Goal: Navigation & Orientation: Find specific page/section

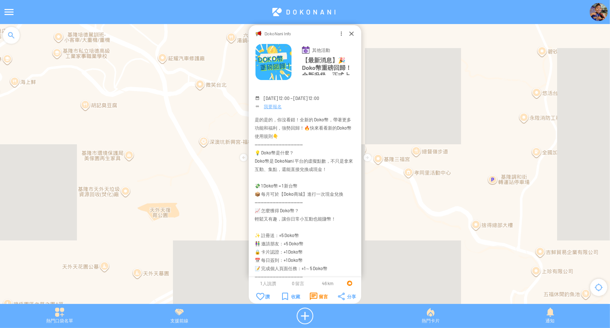
click at [321, 295] on div "留言" at bounding box center [319, 296] width 18 height 8
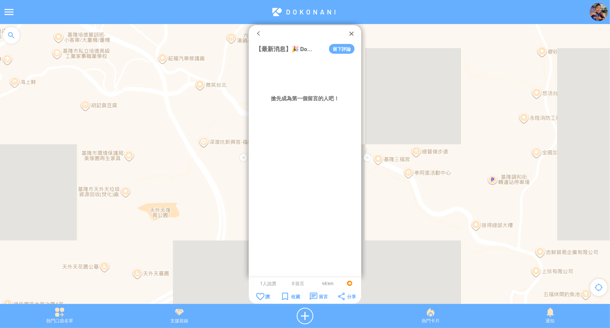
click at [351, 34] on div at bounding box center [352, 34] width 8 height 8
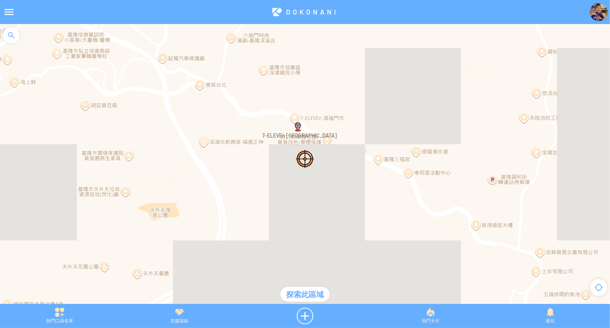
click at [430, 324] on div "熱門口袋名單 支援前線 熱門卡片 通知" at bounding box center [305, 316] width 610 height 24
click at [432, 315] on div "熱門卡片" at bounding box center [431, 315] width 120 height 17
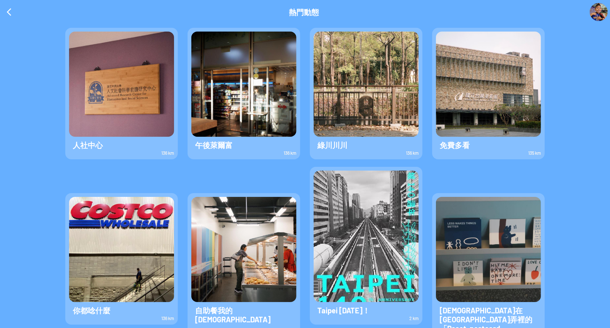
click at [349, 84] on img at bounding box center [366, 84] width 105 height 105
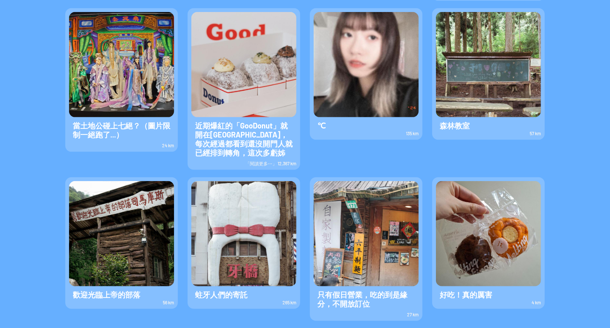
scroll to position [300, 0]
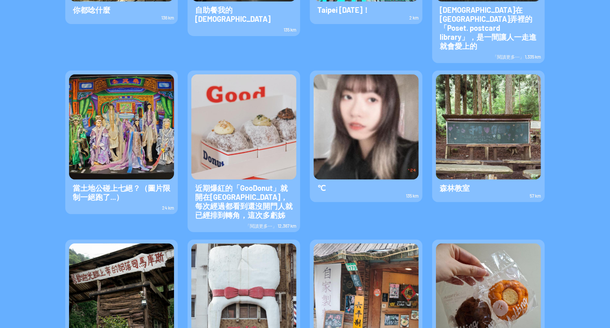
click at [365, 118] on img at bounding box center [366, 126] width 105 height 105
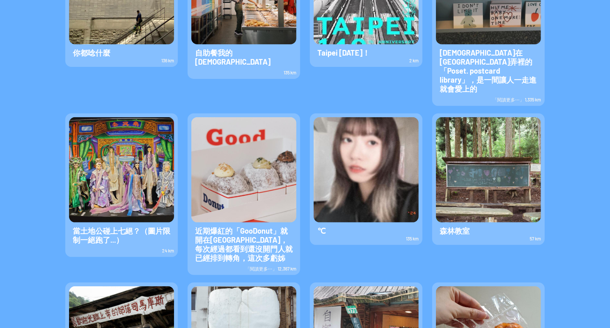
scroll to position [225, 0]
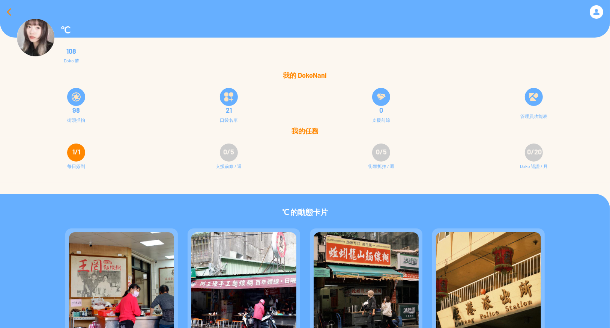
click at [3, 8] on div at bounding box center [9, 12] width 18 height 18
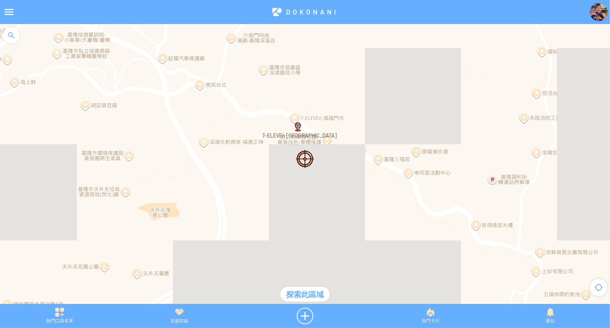
click at [426, 311] on div "熱門卡片" at bounding box center [431, 315] width 120 height 17
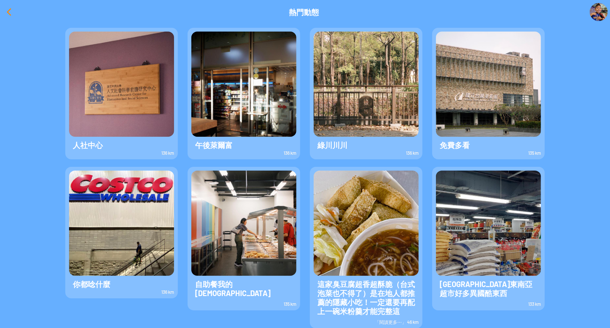
click at [14, 11] on div at bounding box center [9, 12] width 18 height 18
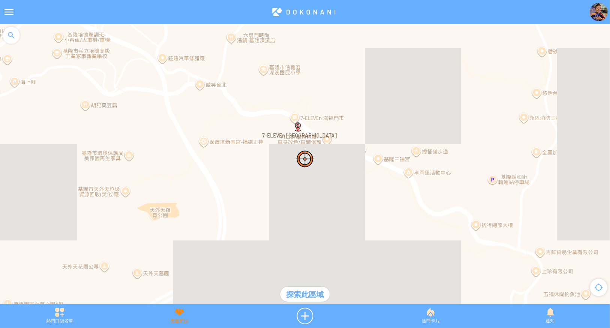
click at [185, 314] on div "支援前線" at bounding box center [180, 315] width 120 height 17
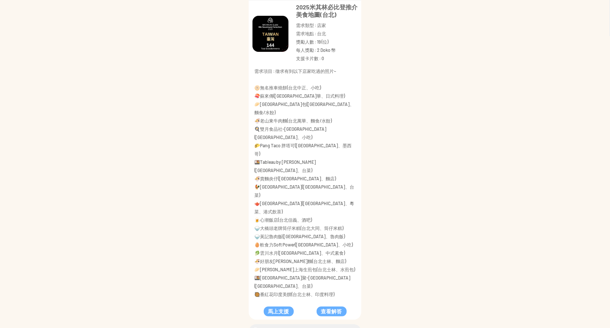
scroll to position [75, 0]
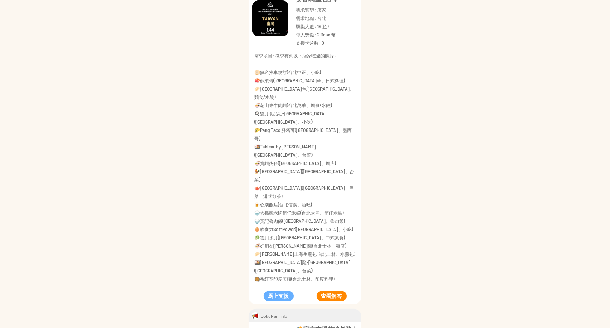
click at [340, 291] on button "查看解答" at bounding box center [332, 296] width 30 height 10
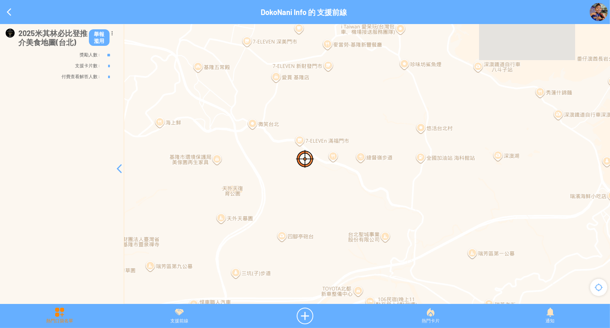
click at [42, 316] on div "熱門口袋名單" at bounding box center [60, 315] width 120 height 17
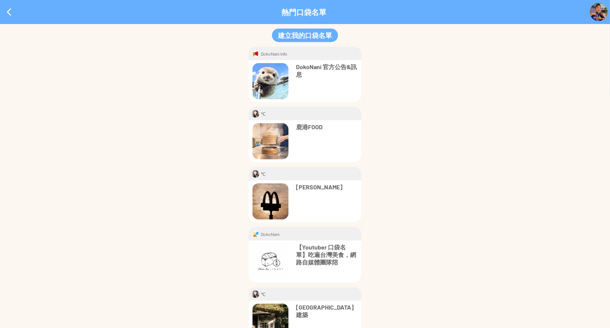
click at [314, 129] on p "鹿港FOOD" at bounding box center [327, 127] width 62 height 8
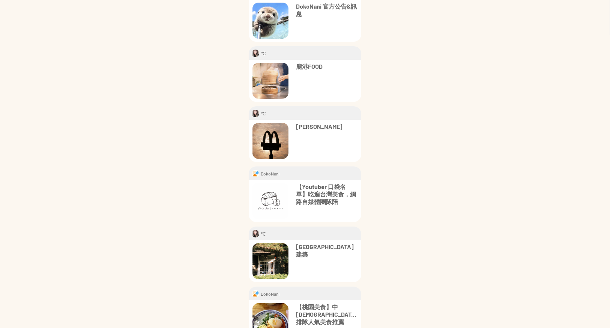
scroll to position [62, 0]
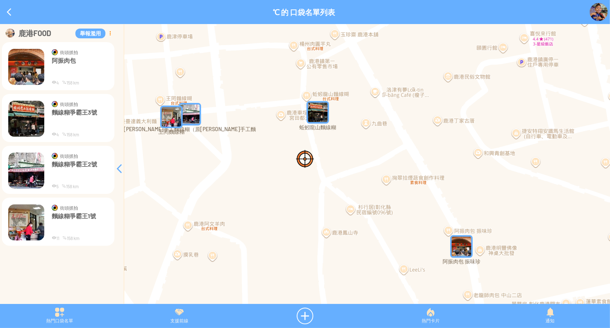
click at [110, 32] on div at bounding box center [109, 33] width 9 height 9
click at [108, 34] on div at bounding box center [109, 33] width 9 height 9
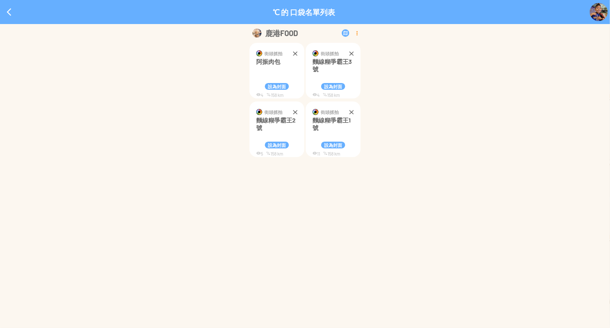
click at [357, 33] on div at bounding box center [357, 33] width 8 height 9
click at [354, 34] on div at bounding box center [357, 33] width 8 height 9
click at [530, 83] on div "鹿港FOOD * 街頭抓拍 設為封面 設為封面" at bounding box center [305, 94] width 610 height 130
click at [354, 31] on div at bounding box center [357, 33] width 8 height 9
click at [355, 32] on div at bounding box center [357, 33] width 8 height 9
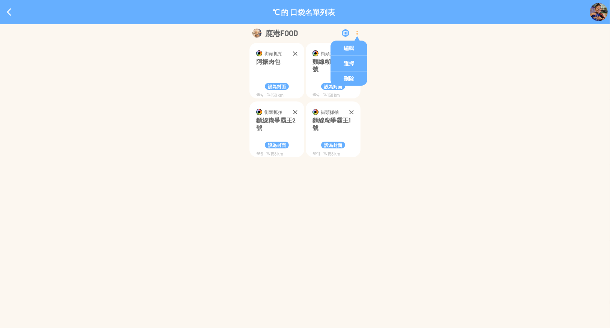
click at [356, 33] on div at bounding box center [357, 33] width 8 height 9
click at [353, 30] on div at bounding box center [357, 33] width 8 height 9
click at [12, 16] on div at bounding box center [9, 12] width 18 height 18
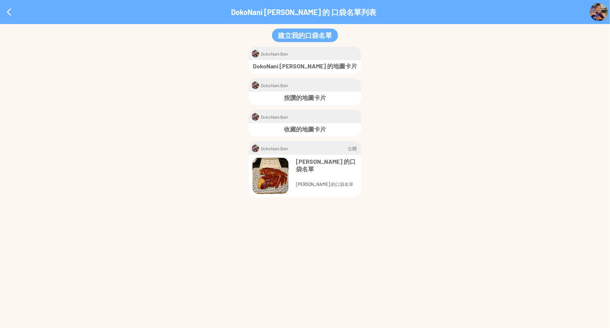
click at [481, 75] on div "建立我的口袋名單 DokoNani [PERSON_NAME] DokoNani [PERSON_NAME] 的地圖卡片 DokoNani [PERSON_N…" at bounding box center [305, 176] width 610 height 304
